Goal: Task Accomplishment & Management: Manage account settings

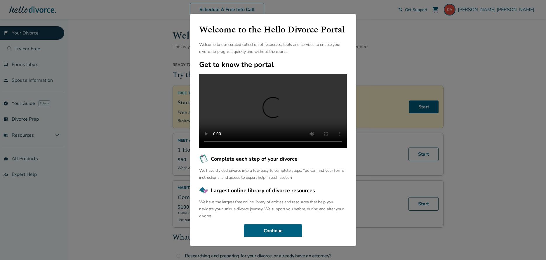
scroll to position [19, 0]
click at [281, 232] on button "Continue" at bounding box center [273, 230] width 58 height 13
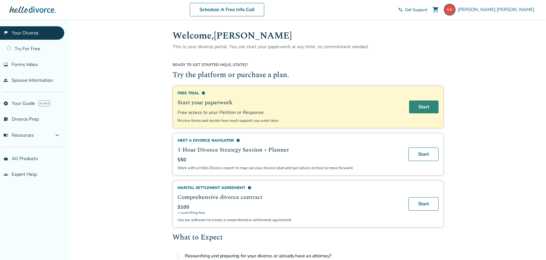
click at [416, 108] on link "Start" at bounding box center [424, 107] width 30 height 13
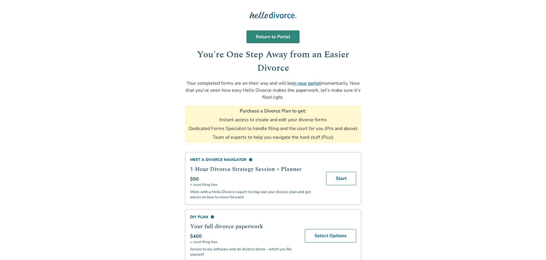
click at [280, 38] on link "Return to Portal" at bounding box center [273, 36] width 53 height 13
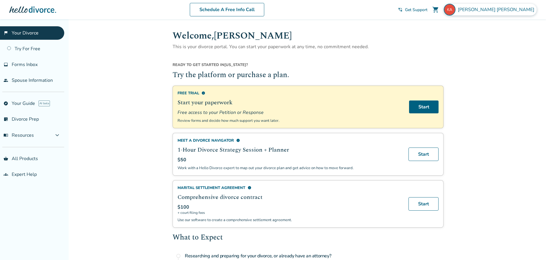
click at [511, 11] on span "[PERSON_NAME]" at bounding box center [497, 9] width 79 height 6
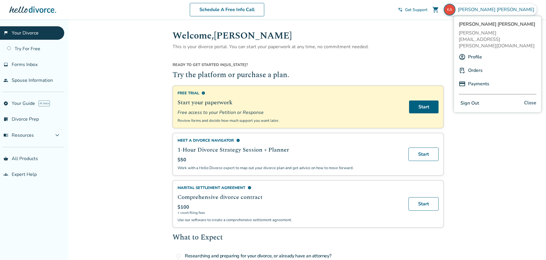
click at [473, 99] on button "Sign Out" at bounding box center [470, 103] width 22 height 8
